Goal: Task Accomplishment & Management: Manage account settings

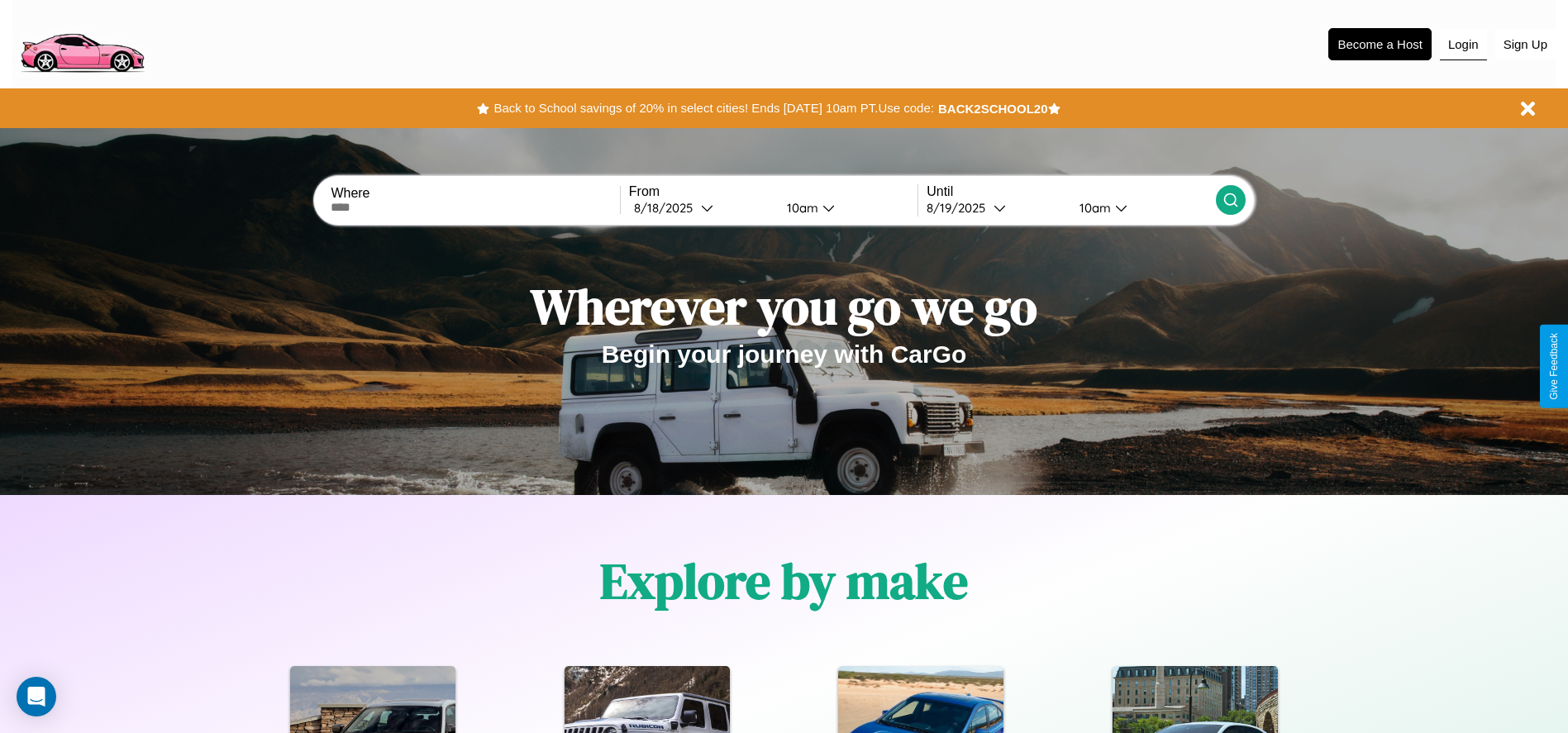
click at [1463, 44] on button "Login" at bounding box center [1463, 45] width 47 height 32
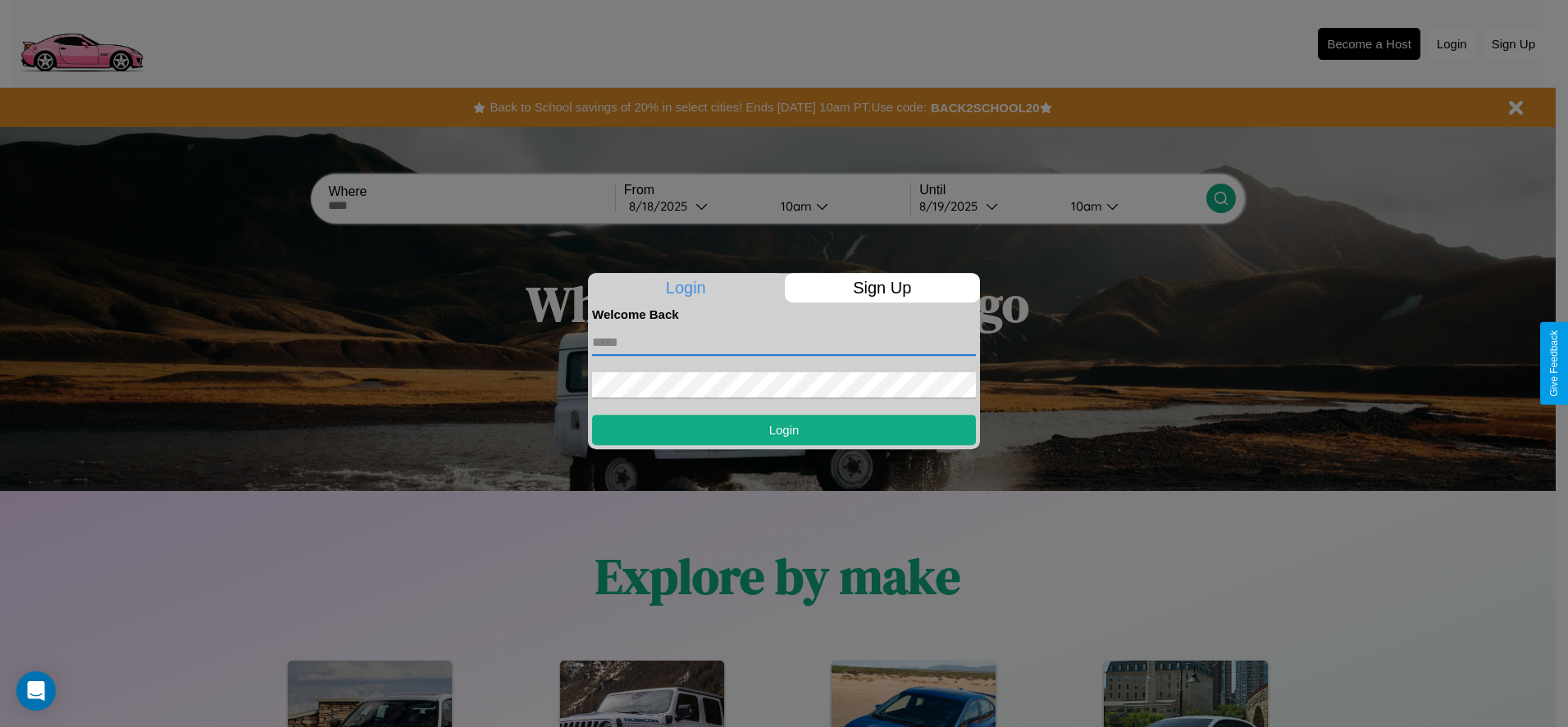
click at [784, 342] on input "text" at bounding box center [784, 342] width 384 height 26
type input "**********"
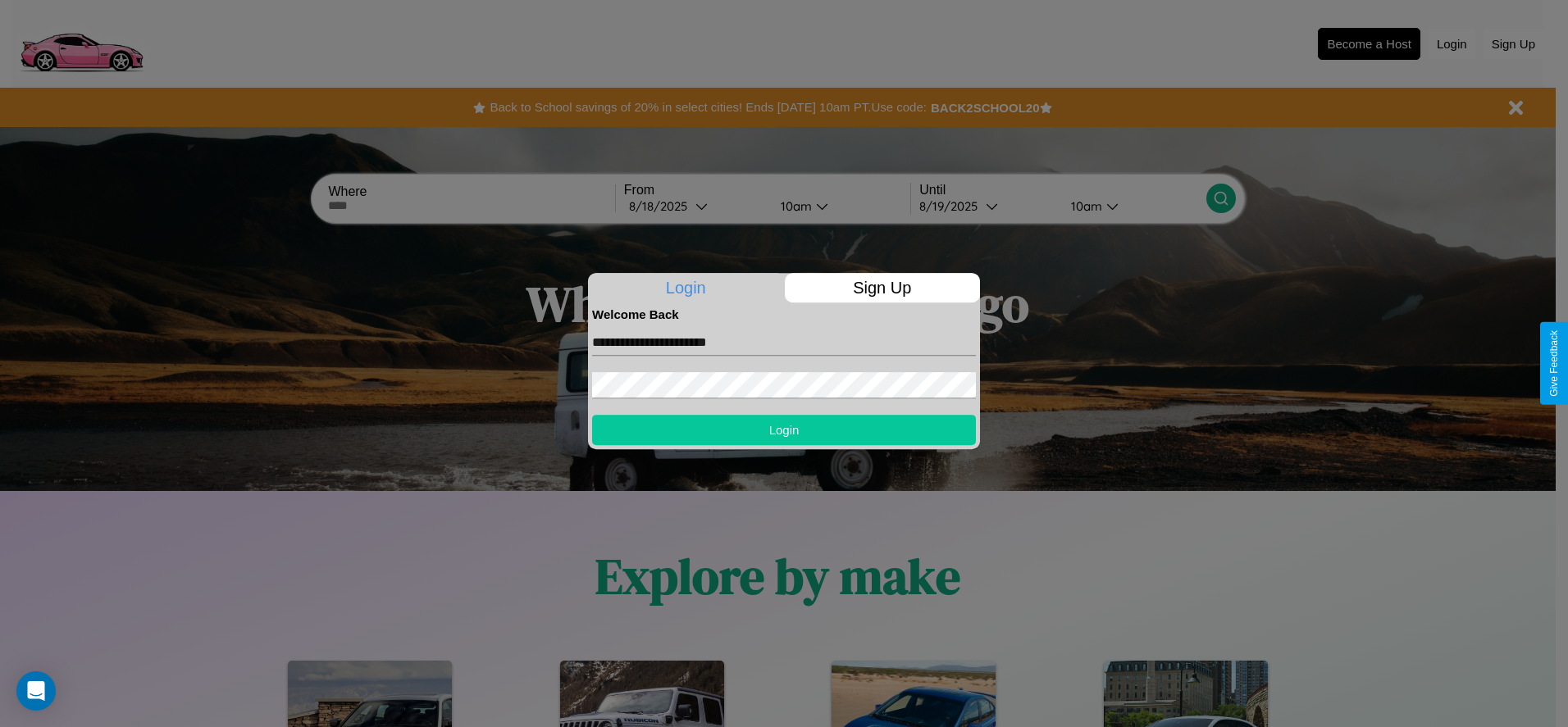
click at [784, 429] on button "Login" at bounding box center [784, 430] width 384 height 31
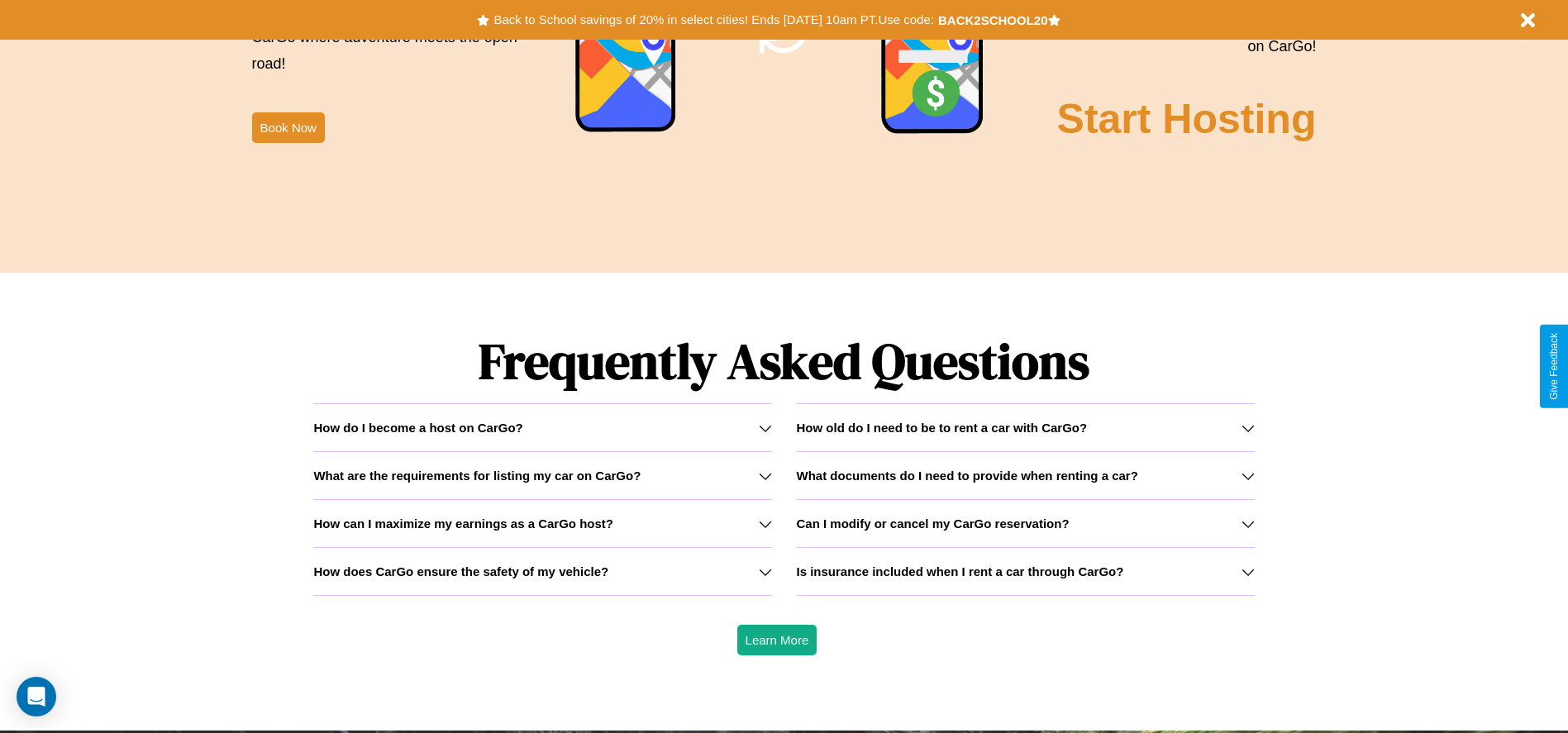
scroll to position [2370, 0]
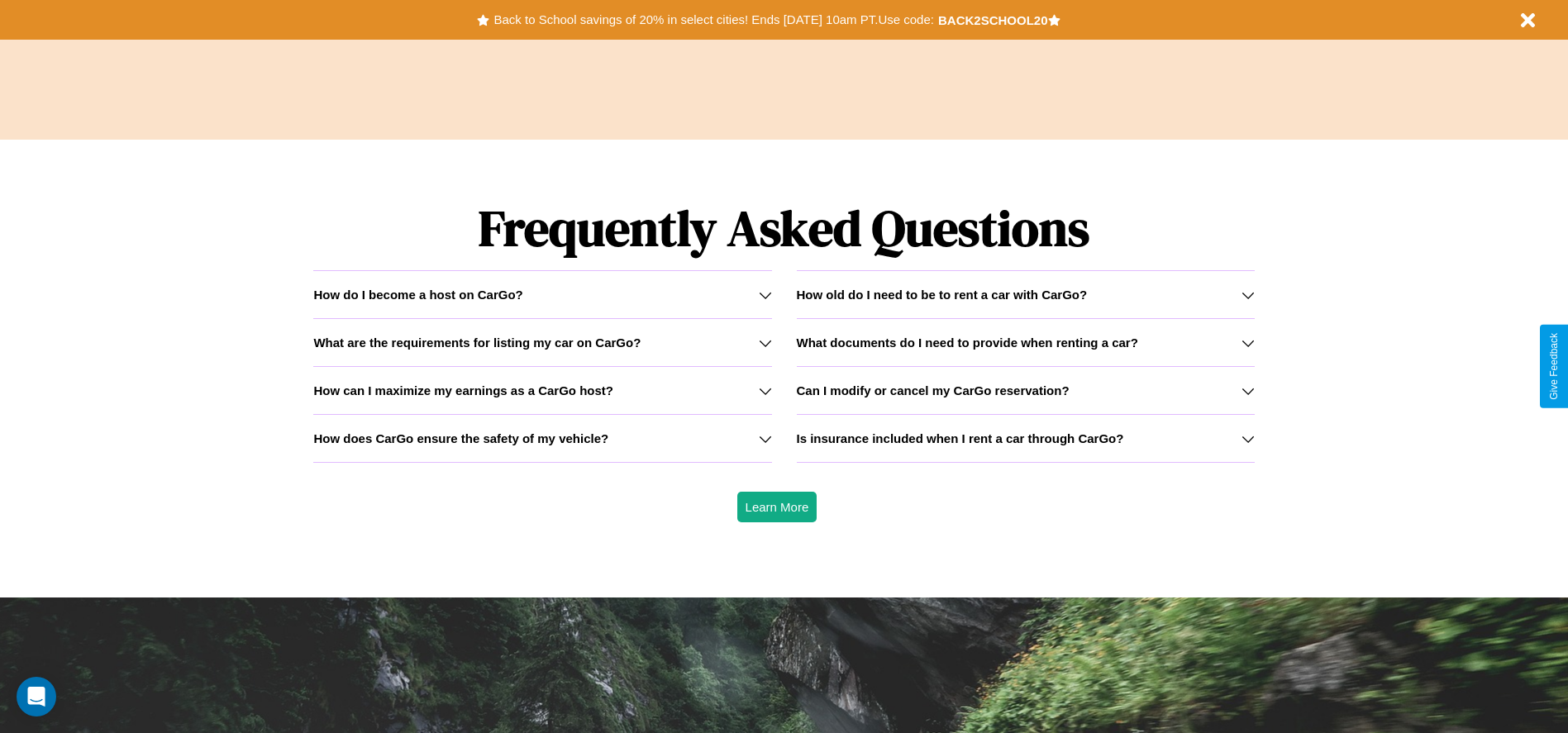
click at [1025, 294] on h3 "How old do I need to be to rent a car with CarGo?" at bounding box center [942, 294] width 291 height 14
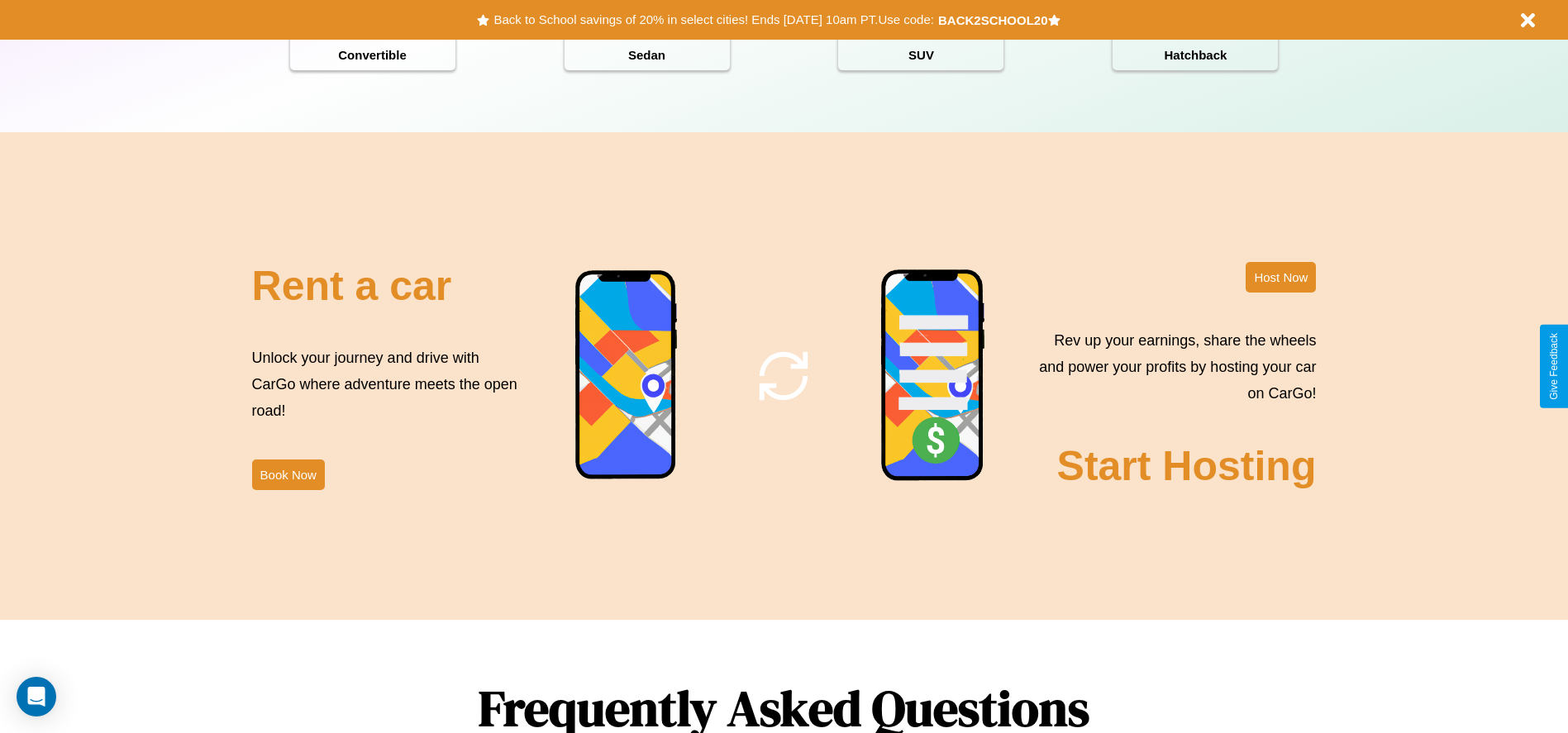
scroll to position [0, 0]
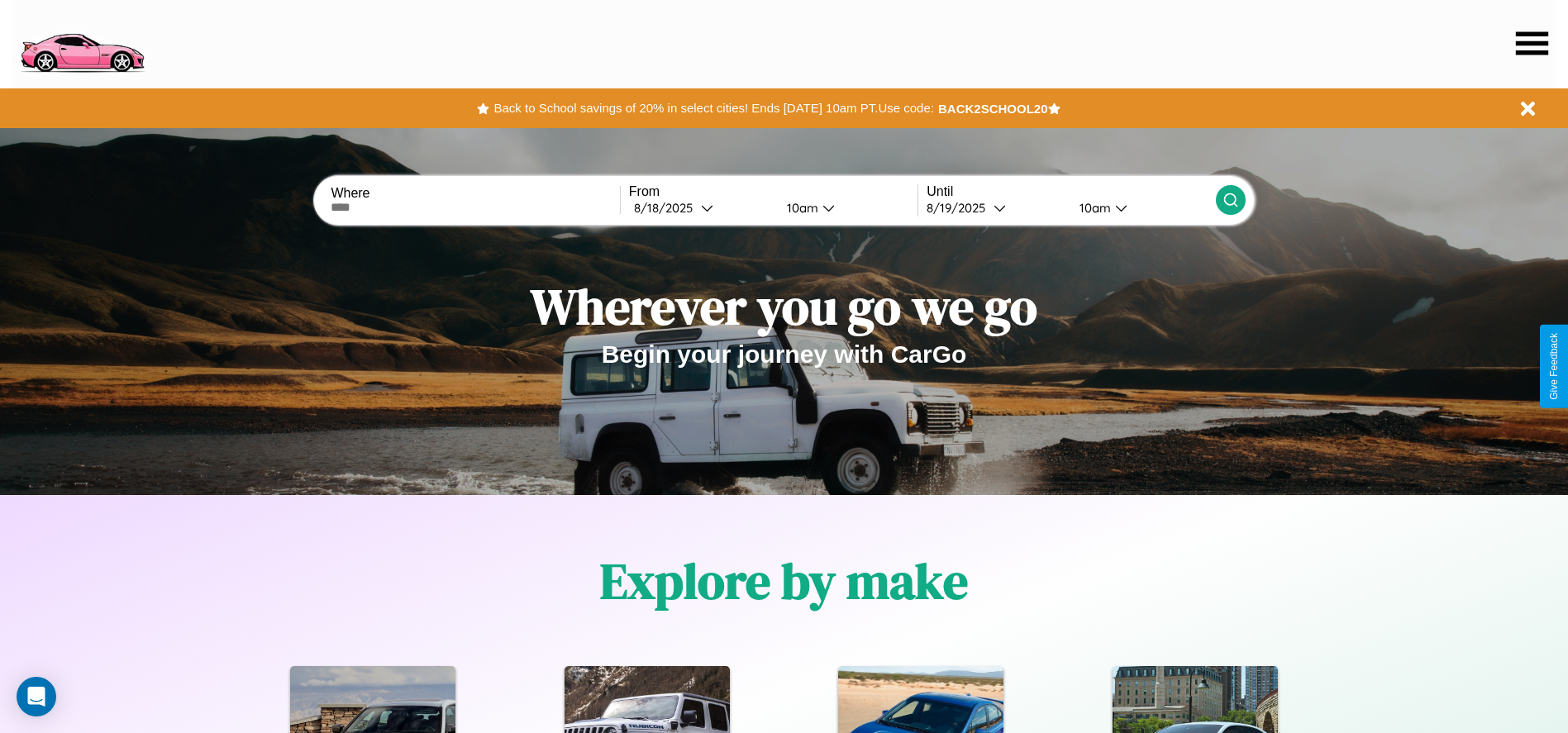
click at [1532, 43] on icon at bounding box center [1533, 43] width 33 height 23
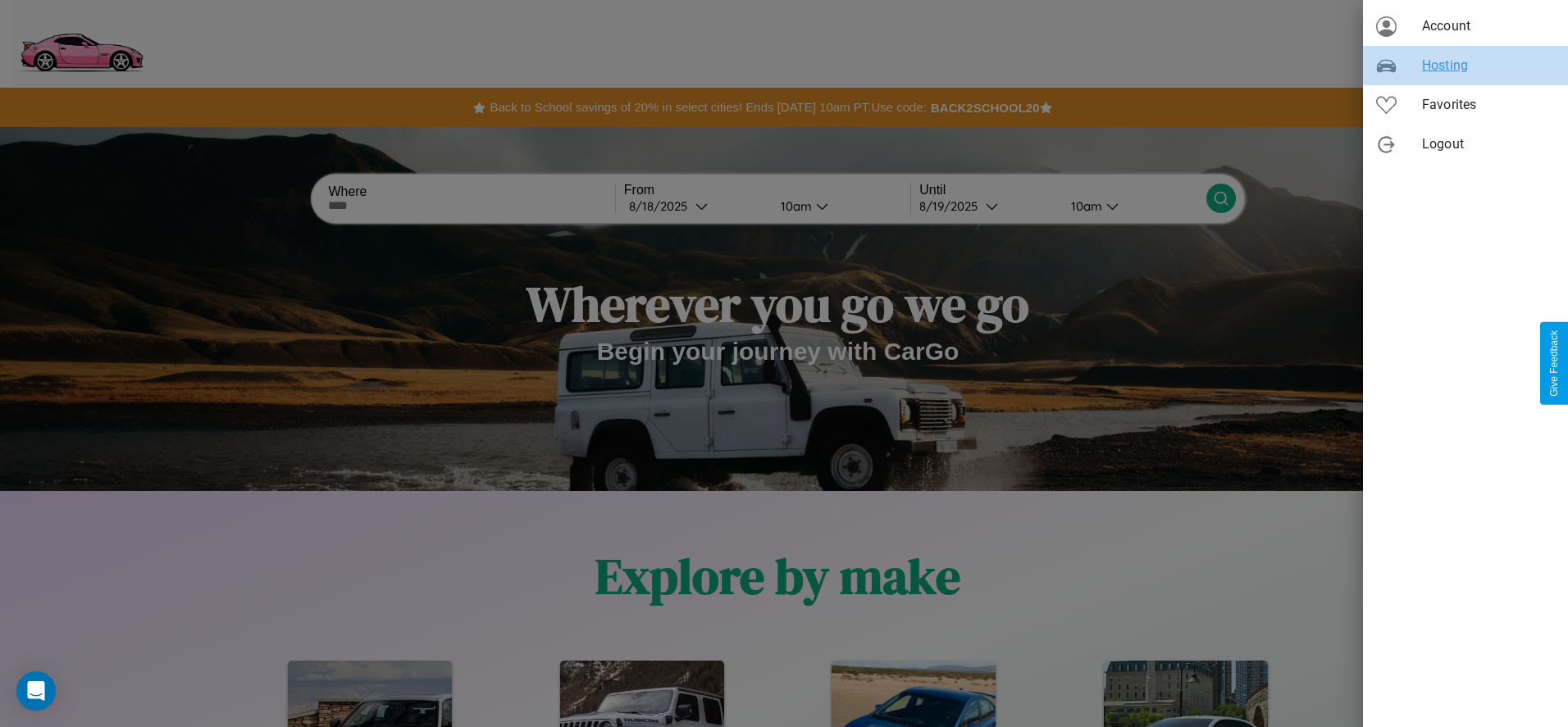
click at [1465, 65] on span "Hosting" at bounding box center [1488, 65] width 133 height 20
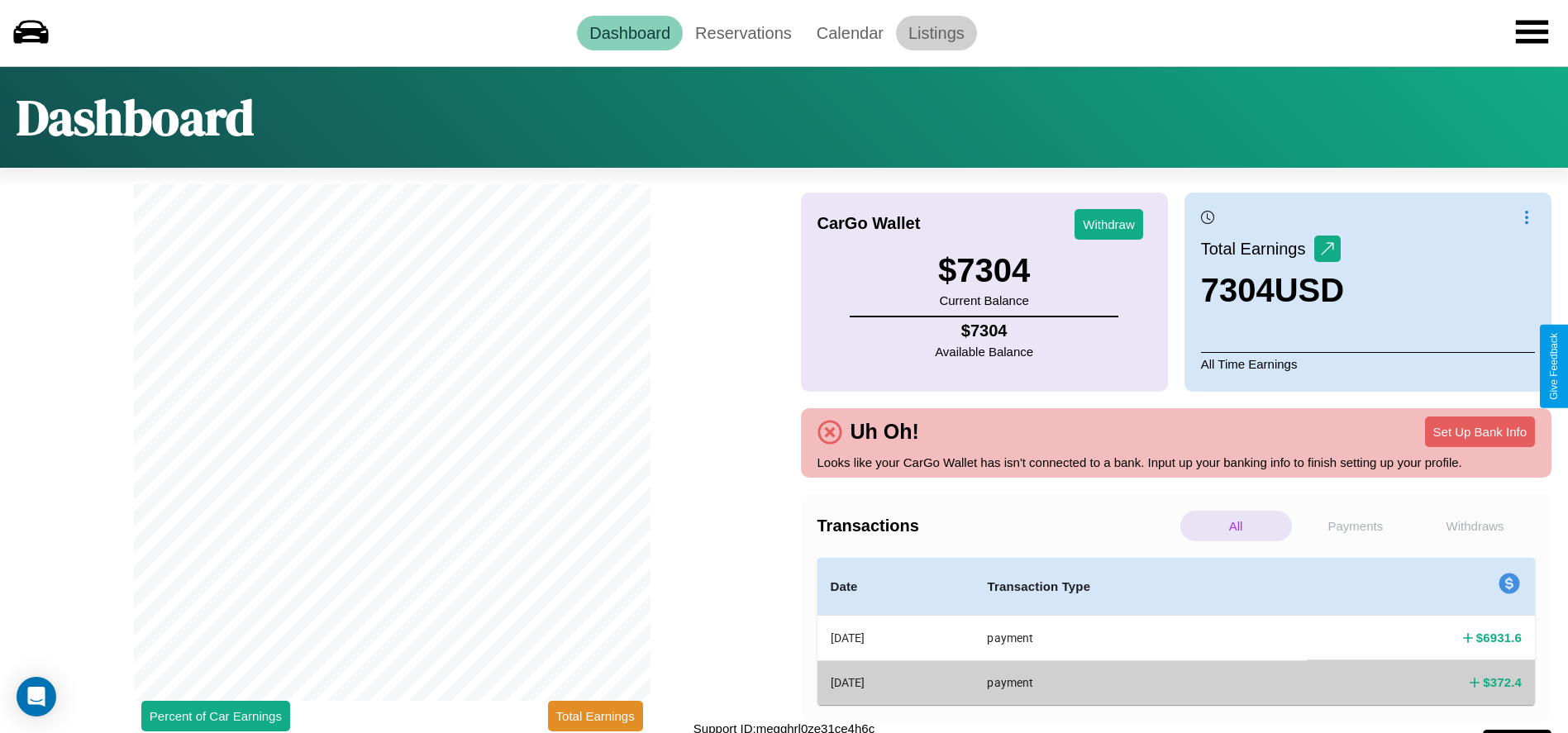
click at [936, 33] on link "Listings" at bounding box center [937, 33] width 81 height 34
